Goal: Task Accomplishment & Management: Manage account settings

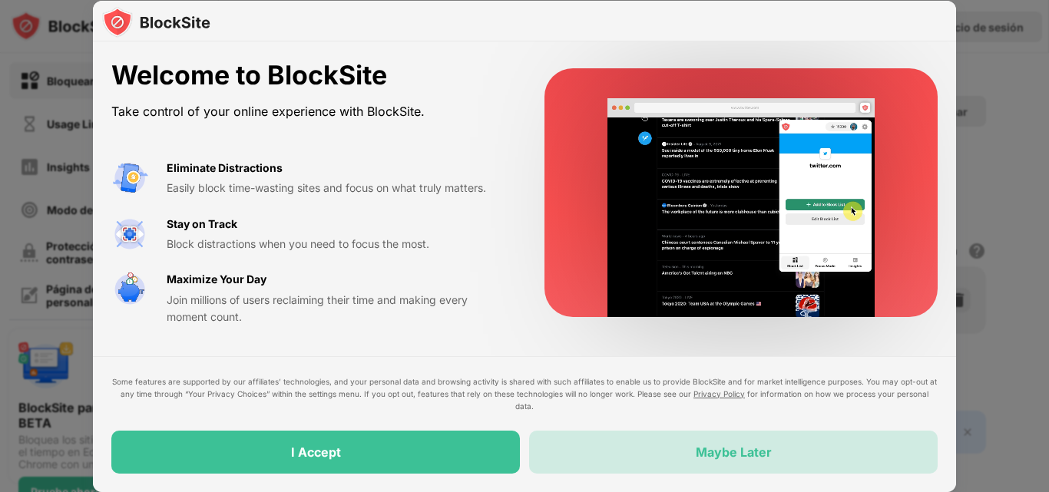
click at [747, 461] on div "Maybe Later" at bounding box center [733, 452] width 408 height 43
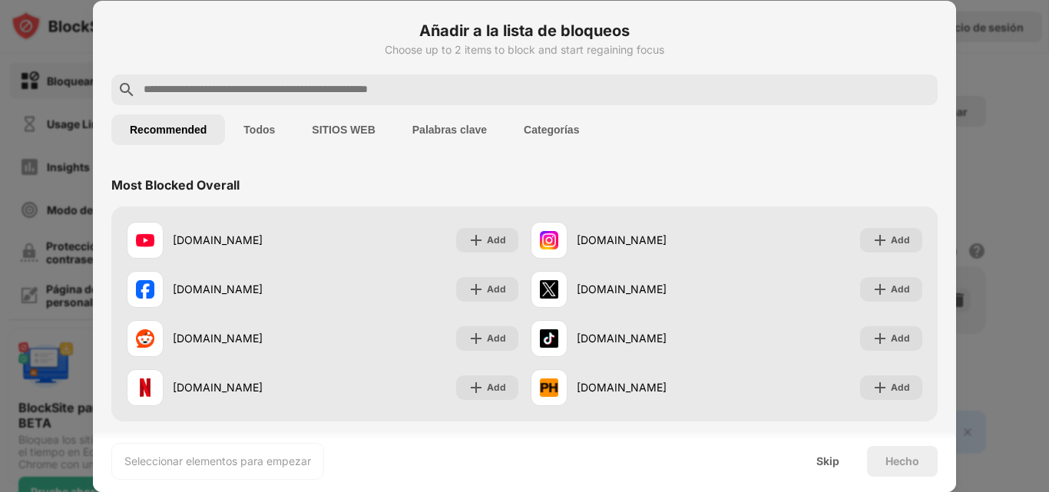
click at [778, 446] on div "Seleccionar elementos para empezar Skip Hecho" at bounding box center [524, 461] width 863 height 61
click at [823, 461] on div "Skip" at bounding box center [827, 461] width 23 height 12
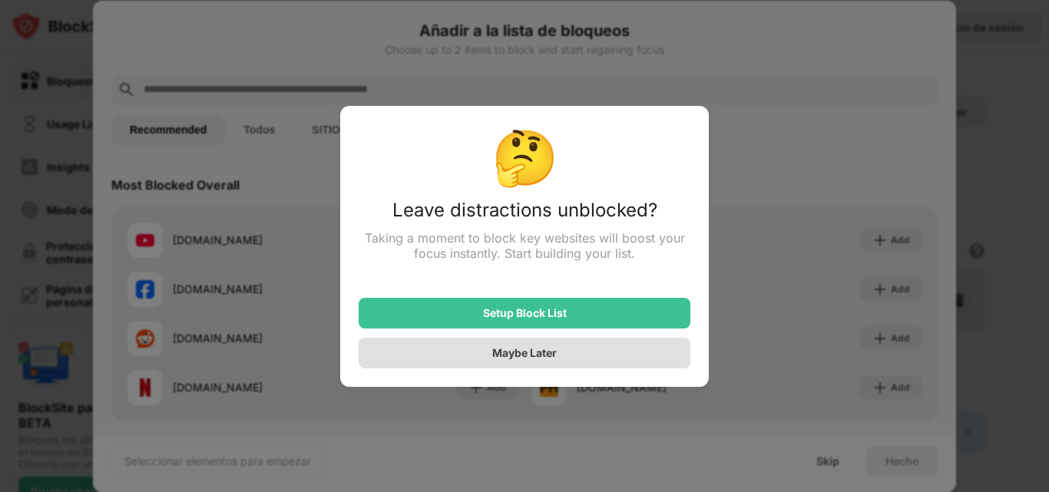
click at [589, 354] on div "Maybe Later" at bounding box center [524, 353] width 332 height 31
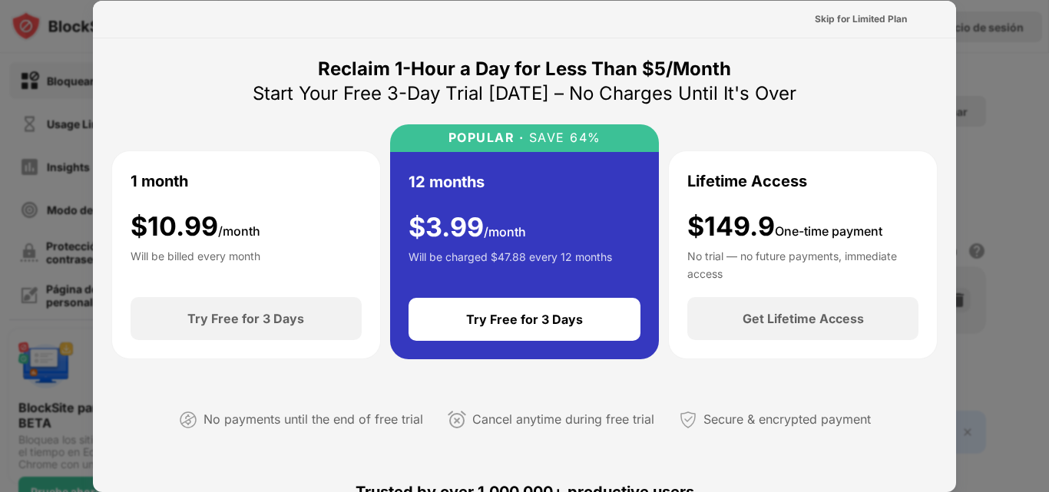
click at [986, 129] on div at bounding box center [524, 246] width 1049 height 492
click at [857, 21] on div "Skip for Limited Plan" at bounding box center [860, 19] width 92 height 15
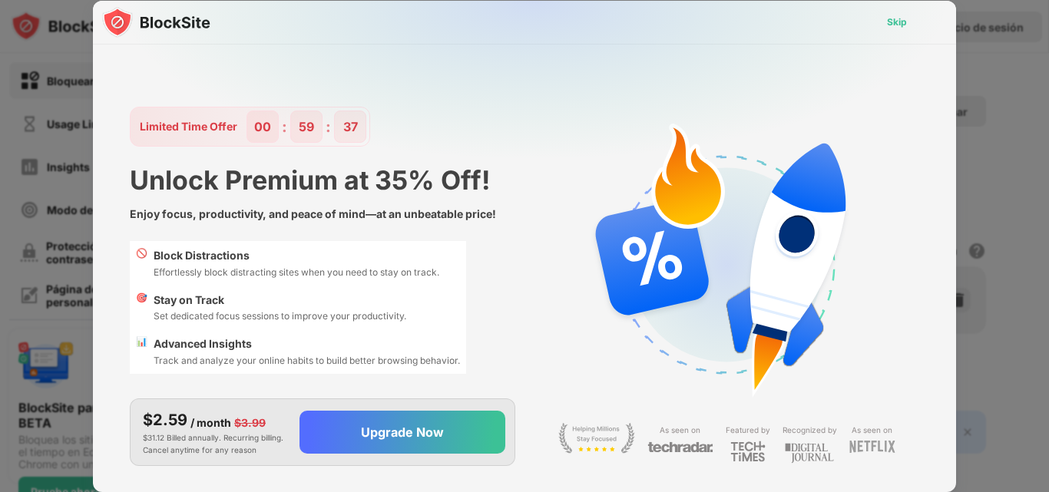
click at [901, 20] on div "Skip" at bounding box center [897, 22] width 20 height 15
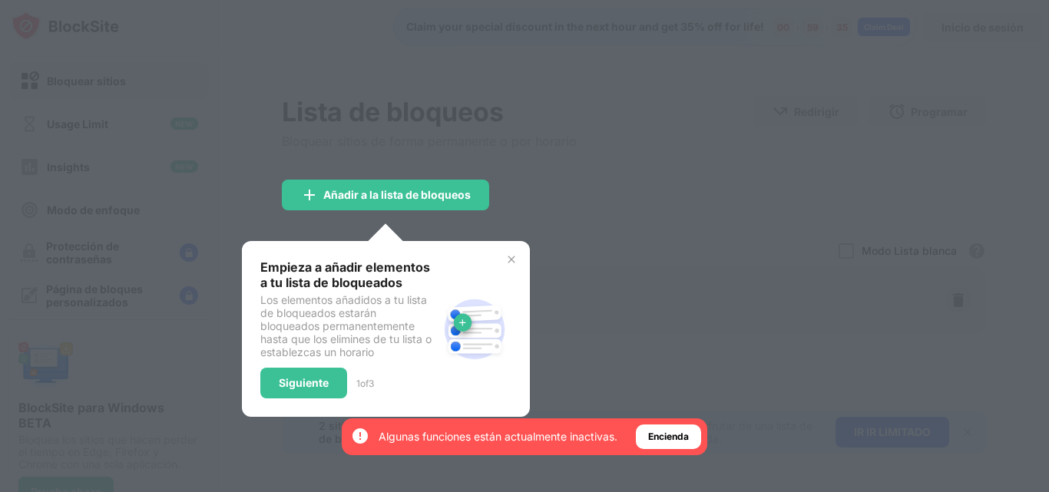
click at [637, 183] on div at bounding box center [524, 246] width 1049 height 492
